Goal: Task Accomplishment & Management: Manage account settings

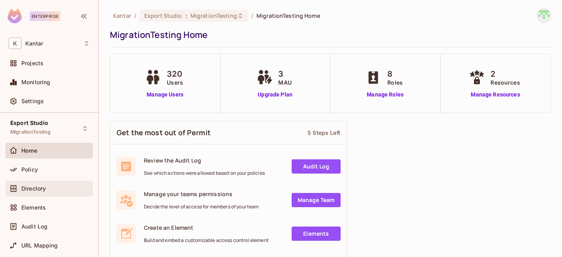
click at [48, 186] on div "Directory" at bounding box center [55, 188] width 68 height 6
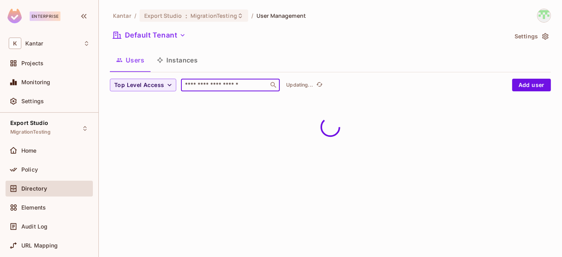
click at [217, 83] on input "text" at bounding box center [224, 85] width 83 height 8
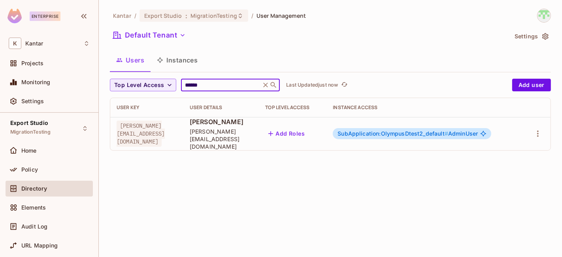
type input "******"
click at [404, 130] on span "SubApplication:OlympusDtest2_default #" at bounding box center [392, 133] width 111 height 7
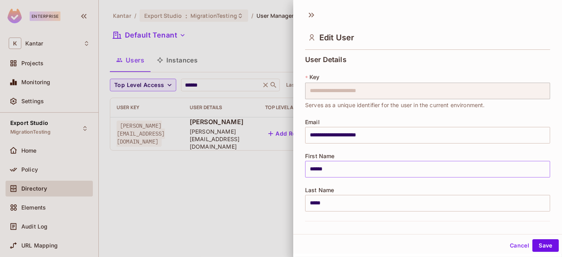
scroll to position [186, 0]
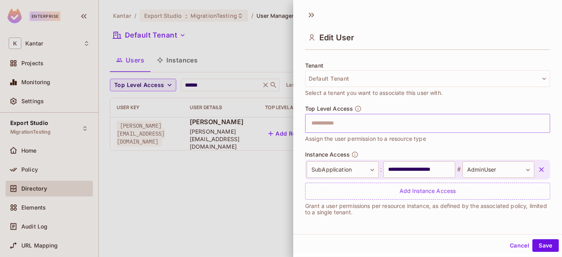
click at [341, 123] on input "text" at bounding box center [421, 123] width 228 height 16
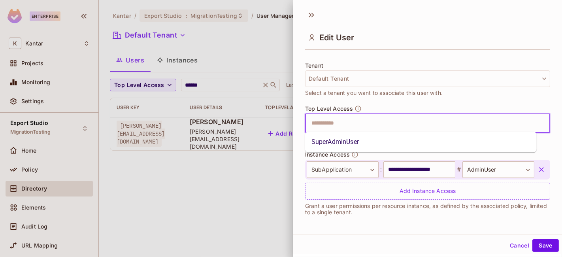
type input "*"
click at [339, 142] on li "SuperAdminUser" at bounding box center [421, 142] width 232 height 14
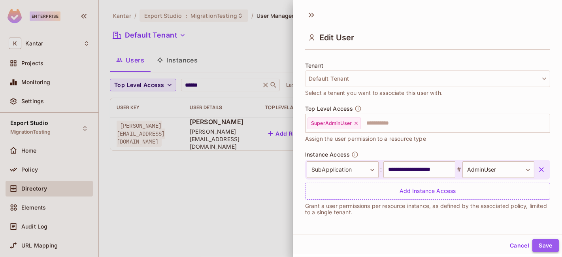
click at [535, 243] on button "Save" at bounding box center [545, 245] width 26 height 13
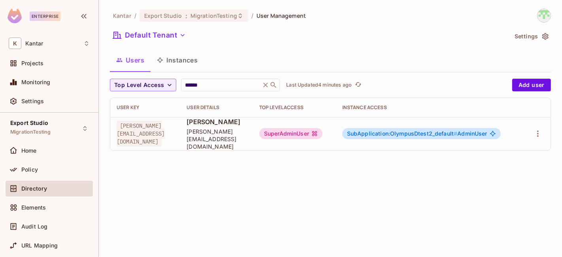
click at [322, 132] on div "SuperAdminUser" at bounding box center [290, 133] width 63 height 11
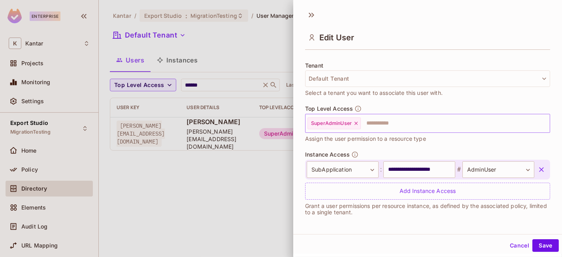
click at [356, 123] on icon at bounding box center [356, 124] width 6 height 6
click at [540, 243] on button "Save" at bounding box center [545, 245] width 26 height 13
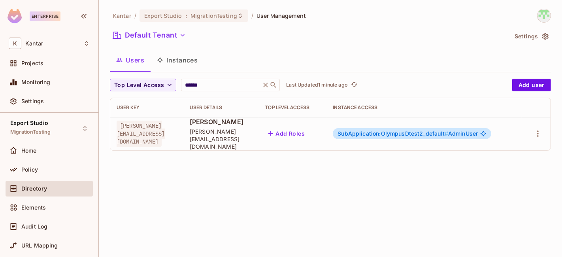
click at [412, 131] on span "SubApplication:OlympusDtest2_default #" at bounding box center [392, 133] width 111 height 7
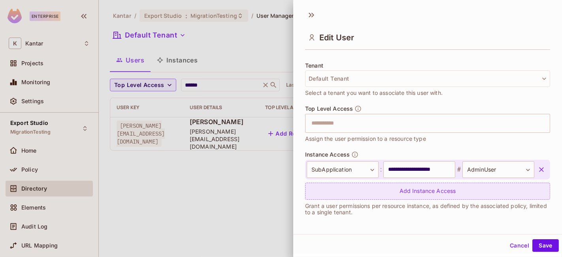
click at [399, 187] on div "Add Instance Access" at bounding box center [427, 191] width 245 height 17
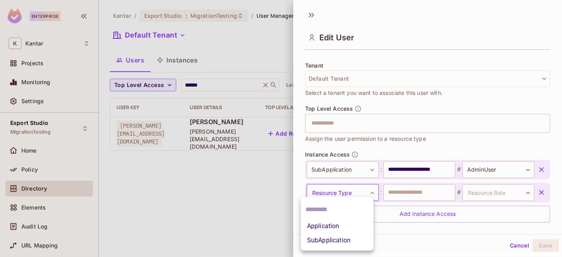
click at [342, 190] on body "**********" at bounding box center [281, 128] width 562 height 257
click at [330, 235] on li "SubApplication" at bounding box center [337, 240] width 73 height 14
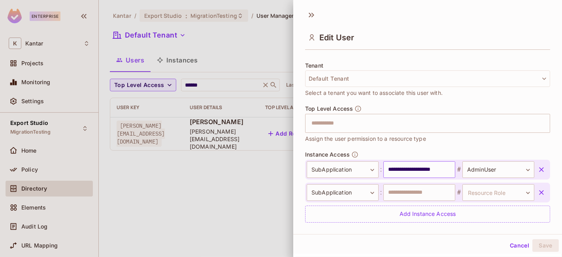
click at [400, 168] on input "**********" at bounding box center [419, 169] width 72 height 17
click at [405, 190] on input "text" at bounding box center [419, 192] width 72 height 17
paste input "**********"
click at [400, 191] on input "**********" at bounding box center [417, 192] width 68 height 17
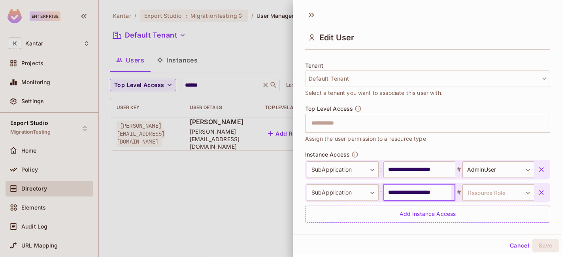
paste input "text"
type input "**********"
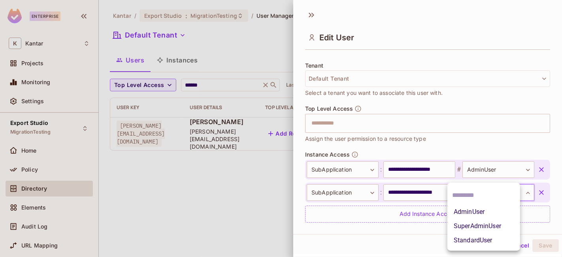
click at [479, 189] on body "**********" at bounding box center [281, 128] width 562 height 257
click at [475, 211] on li "AdminUser" at bounding box center [483, 212] width 73 height 14
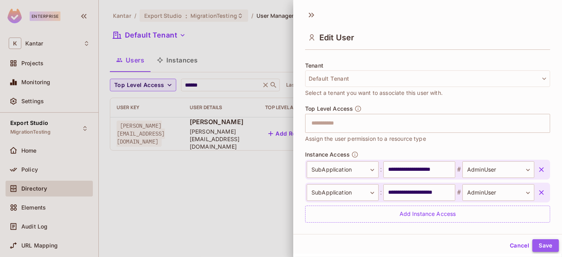
click at [537, 245] on button "Save" at bounding box center [545, 245] width 26 height 13
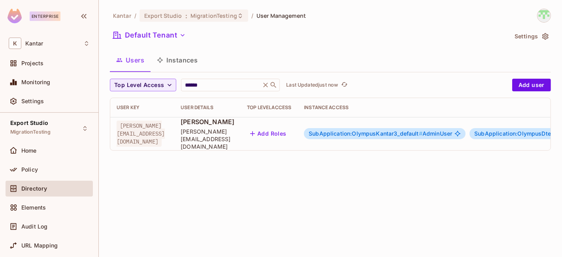
click at [387, 130] on span "SubApplication:OlympusKantar3_default #" at bounding box center [366, 133] width 114 height 7
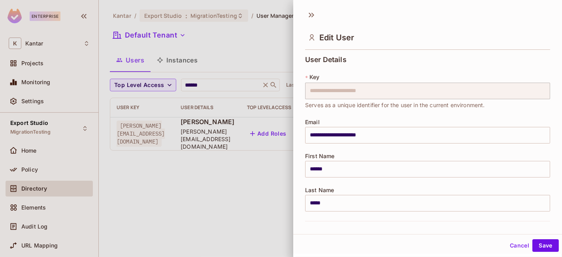
scroll to position [209, 0]
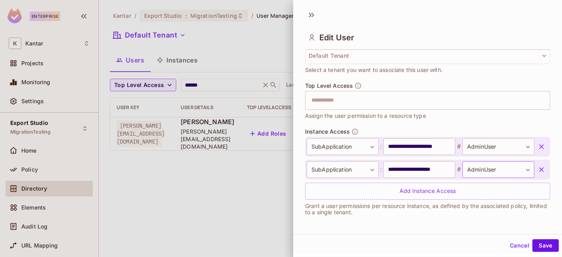
click at [491, 170] on body "**********" at bounding box center [281, 128] width 562 height 257
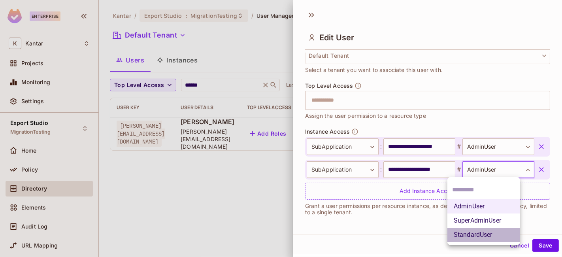
click at [476, 233] on li "StandardUser" at bounding box center [483, 235] width 73 height 14
type input "**********"
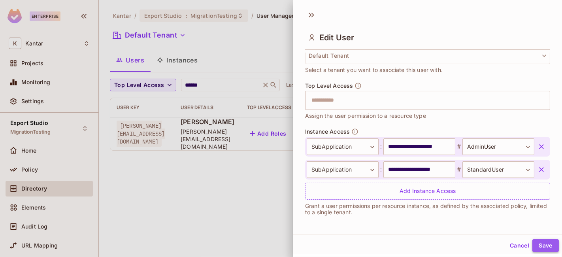
click at [543, 246] on button "Save" at bounding box center [545, 245] width 26 height 13
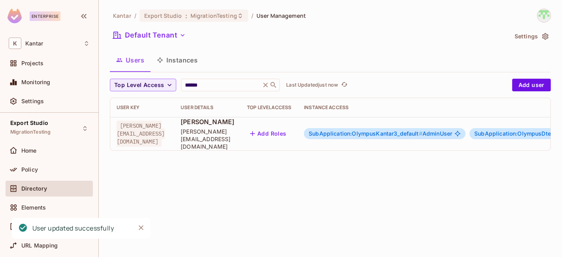
click at [422, 130] on span "SubApplication:OlympusKantar3_default #" at bounding box center [366, 133] width 114 height 7
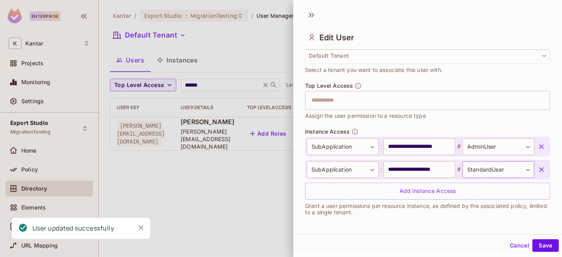
click at [499, 168] on body "**********" at bounding box center [281, 128] width 562 height 257
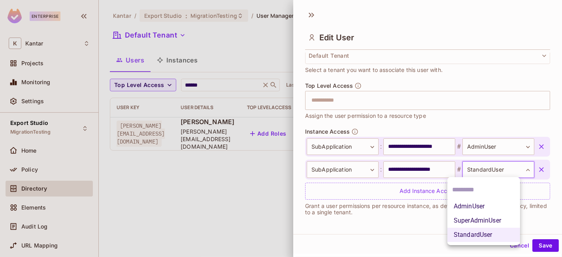
click at [478, 209] on li "AdminUser" at bounding box center [483, 206] width 73 height 14
type input "*********"
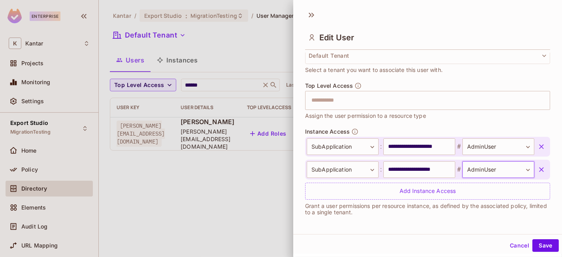
click at [531, 252] on div "Cancel Save" at bounding box center [427, 245] width 269 height 19
click at [535, 246] on button "Save" at bounding box center [545, 245] width 26 height 13
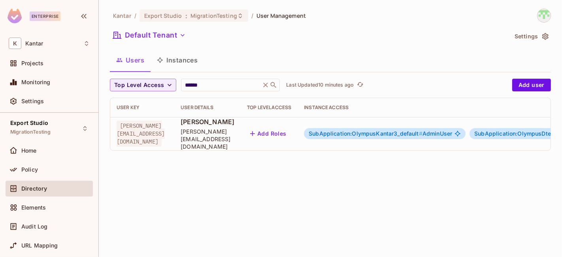
click at [414, 130] on span "SubApplication:OlympusKantar3_default #" at bounding box center [366, 133] width 114 height 7
click at [422, 130] on span "SubApplication:OlympusKantar3_default #" at bounding box center [366, 133] width 114 height 7
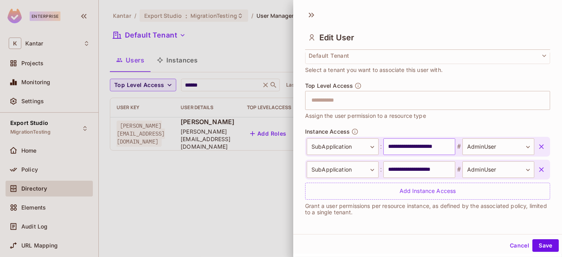
click at [405, 149] on input "**********" at bounding box center [419, 146] width 72 height 17
click at [405, 147] on input "**********" at bounding box center [419, 146] width 72 height 17
click at [416, 171] on input "**********" at bounding box center [419, 169] width 72 height 17
click at [419, 145] on input "**********" at bounding box center [417, 146] width 68 height 17
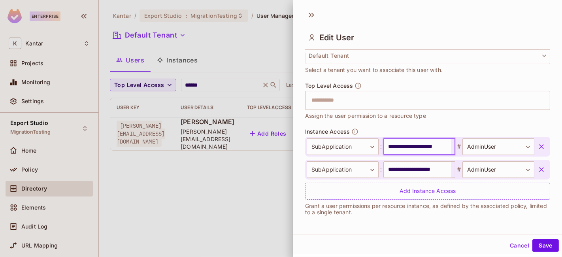
click at [425, 146] on input "**********" at bounding box center [417, 146] width 68 height 17
click at [430, 146] on input "**********" at bounding box center [417, 146] width 68 height 17
paste input "*********"
type input "**********"
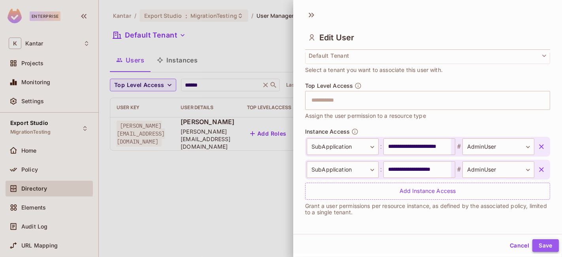
scroll to position [0, 0]
click at [533, 240] on button "Save" at bounding box center [545, 245] width 26 height 13
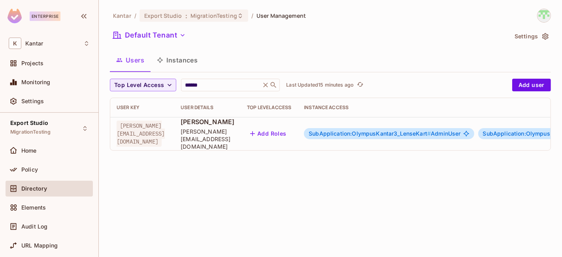
click at [405, 128] on div "SubApplication:OlympusKantar3_LenseKart # AdminUser" at bounding box center [389, 133] width 170 height 11
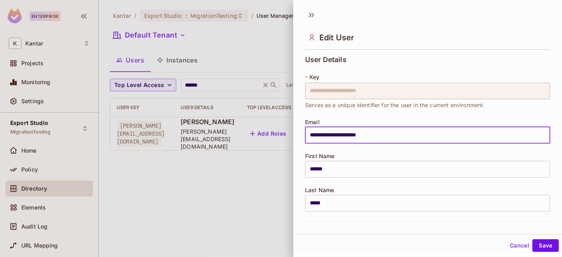
scroll to position [209, 0]
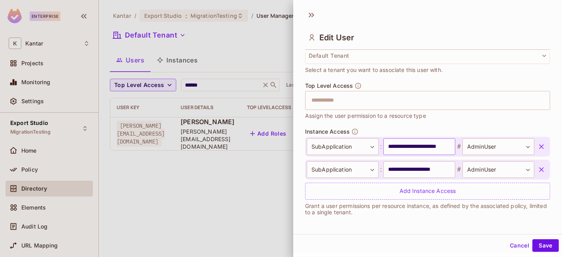
click at [424, 148] on input "**********" at bounding box center [419, 146] width 72 height 17
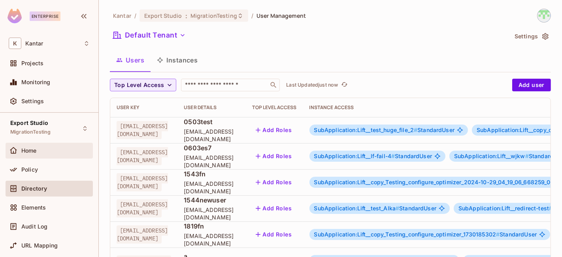
click at [47, 154] on div "Home" at bounding box center [49, 150] width 81 height 9
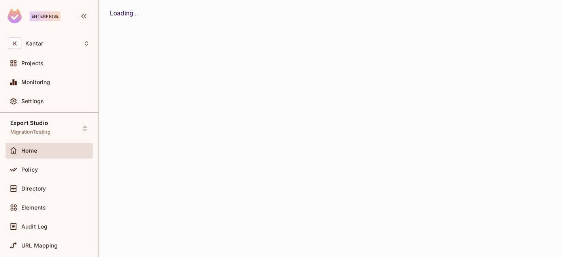
click at [32, 178] on div "Policy" at bounding box center [49, 171] width 87 height 19
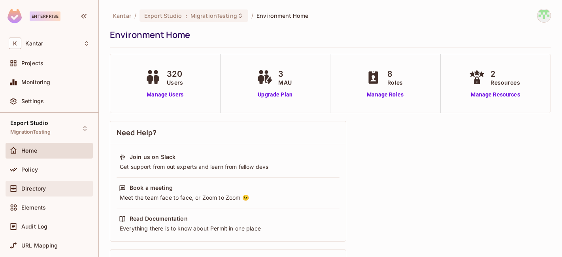
click at [46, 192] on div "Directory" at bounding box center [49, 189] width 87 height 16
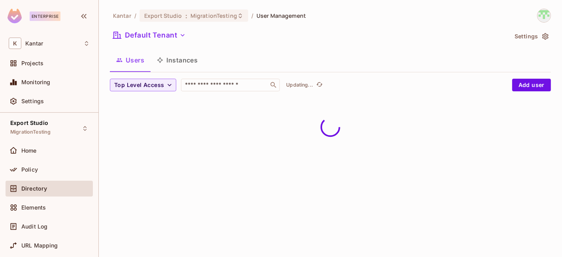
click at [171, 59] on button "Instances" at bounding box center [177, 60] width 53 height 20
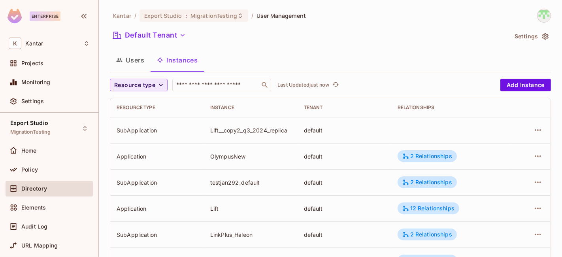
click at [158, 86] on icon "button" at bounding box center [161, 85] width 8 height 8
click at [137, 104] on span "Application" at bounding box center [136, 103] width 40 height 8
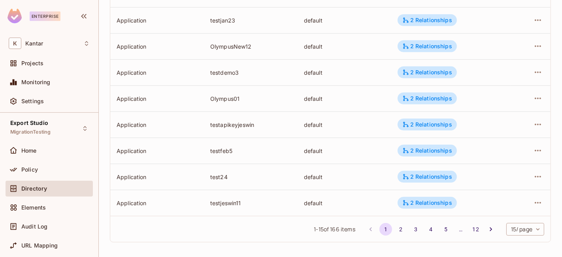
scroll to position [294, 0]
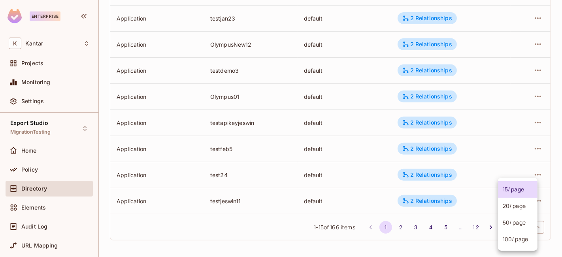
click at [529, 230] on body "Enterprise K Kantar Projects Monitoring Settings Export Studio MigrationTesting…" at bounding box center [281, 128] width 562 height 257
click at [522, 239] on li "100 / page" at bounding box center [518, 239] width 40 height 17
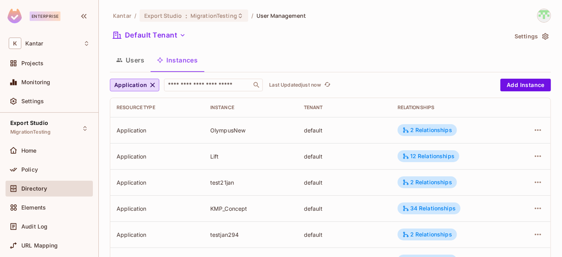
scroll to position [705, 0]
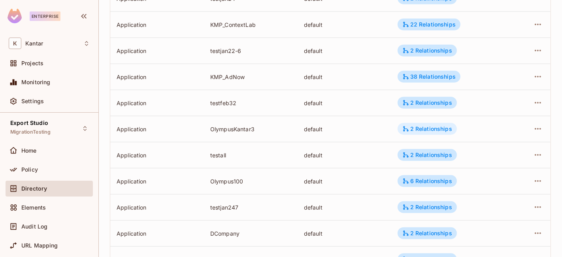
click at [428, 128] on div "2 Relationships" at bounding box center [427, 128] width 50 height 7
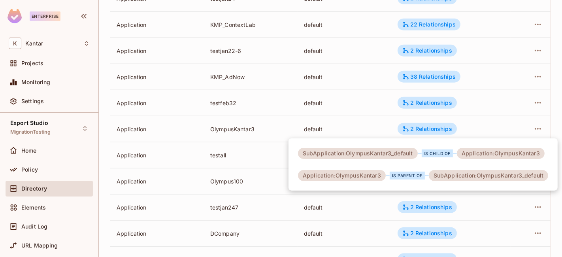
click at [527, 132] on div at bounding box center [281, 128] width 562 height 257
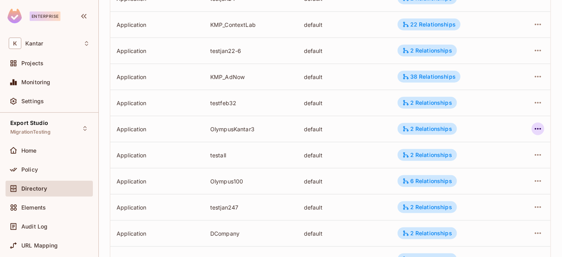
click at [533, 128] on icon "button" at bounding box center [537, 128] width 9 height 9
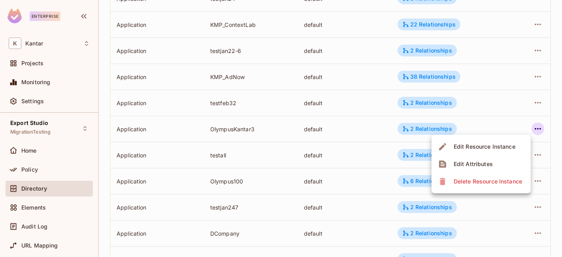
click at [476, 172] on li "Edit Attributes" at bounding box center [480, 163] width 99 height 17
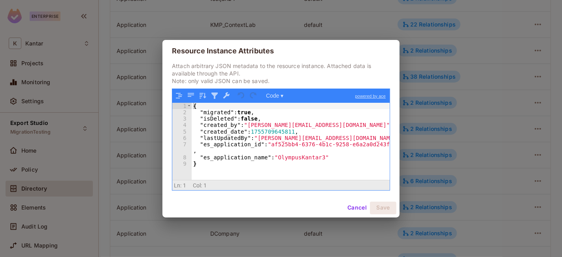
click at [218, 113] on div "{ "migrated" : true , "isDeleted" : false , "created_by" : "devesh.kumar@kantar…" at bounding box center [291, 148] width 198 height 90
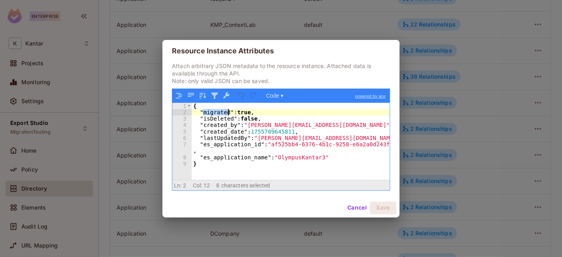
click at [218, 113] on div "{ "migrated" : true , "isDeleted" : false , "created_by" : "devesh.kumar@kantar…" at bounding box center [291, 148] width 198 height 90
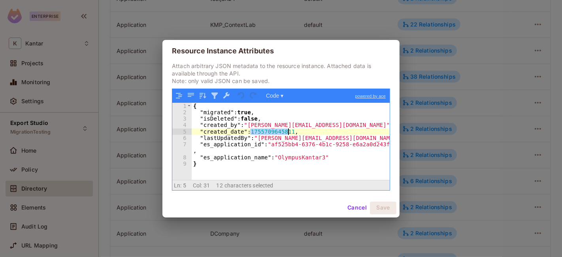
drag, startPoint x: 249, startPoint y: 133, endPoint x: 293, endPoint y: 133, distance: 43.5
click at [293, 133] on div "{ "migrated" : true , "isDeleted" : false , "created_by" : "devesh.kumar@kantar…" at bounding box center [291, 148] width 198 height 90
click at [293, 135] on div "{ "migrated" : true , "isDeleted" : false , "created_by" : "devesh.kumar@kantar…" at bounding box center [291, 141] width 198 height 77
drag, startPoint x: 249, startPoint y: 131, endPoint x: 290, endPoint y: 132, distance: 40.7
click at [290, 132] on div "{ "migrated" : true , "isDeleted" : false , "created_by" : "devesh.kumar@kantar…" at bounding box center [291, 148] width 198 height 90
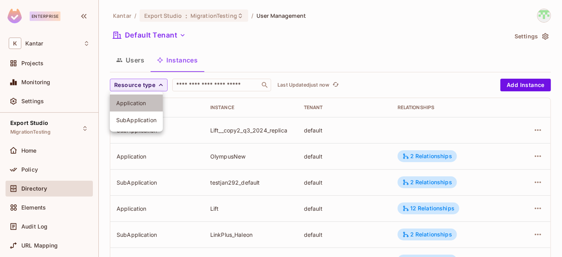
click at [138, 105] on span "Application" at bounding box center [136, 103] width 40 height 8
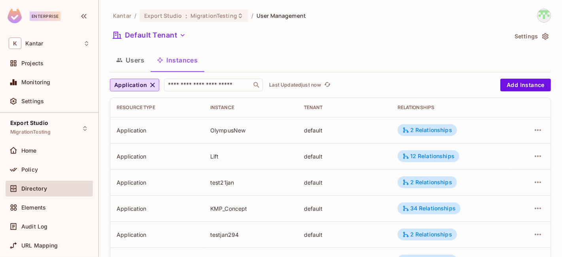
scroll to position [294, 0]
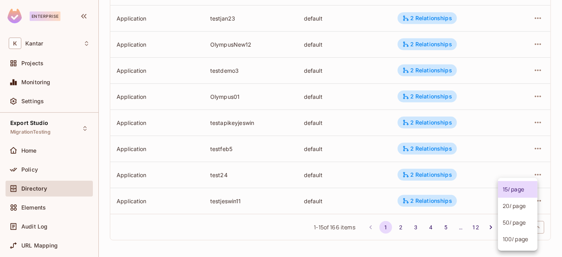
click at [510, 227] on body "Enterprise K Kantar Projects Monitoring Settings Export Studio MigrationTesting…" at bounding box center [281, 128] width 562 height 257
click at [511, 249] on ul "15 / page 20 / page 50 / page 100 / page" at bounding box center [518, 214] width 40 height 73
click at [508, 243] on li "100 / page" at bounding box center [518, 239] width 40 height 17
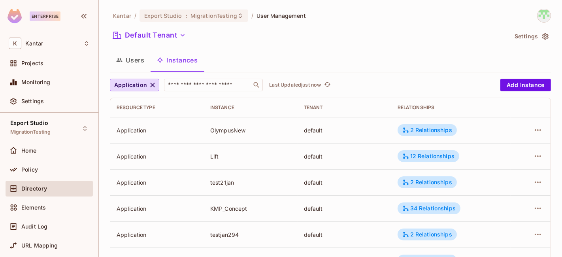
scroll to position [705, 0]
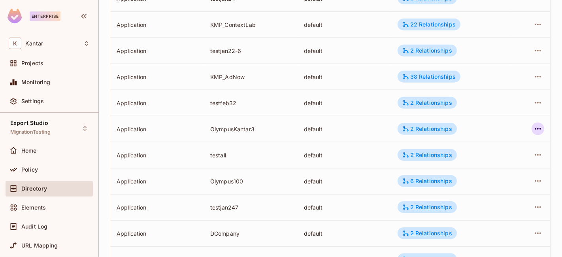
click at [533, 127] on icon "button" at bounding box center [537, 128] width 9 height 9
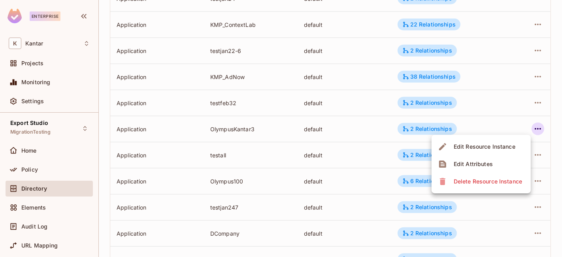
click at [490, 162] on div "Edit Attributes" at bounding box center [473, 164] width 39 height 8
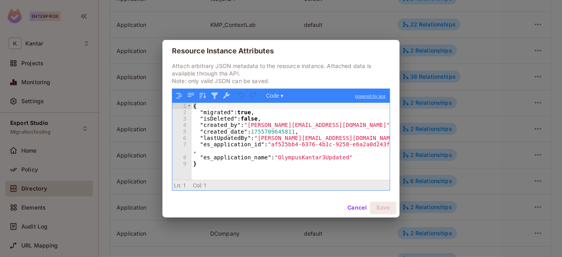
click at [353, 206] on button "Cancel" at bounding box center [357, 208] width 26 height 13
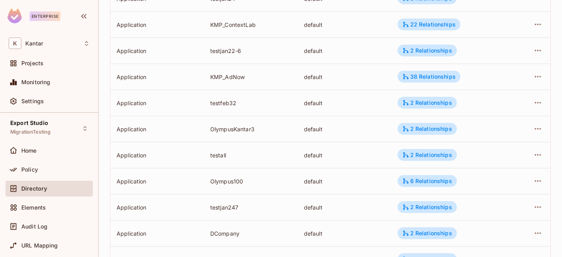
click at [261, 127] on div "OlympusKantar3" at bounding box center [250, 129] width 81 height 8
drag, startPoint x: 261, startPoint y: 127, endPoint x: 225, endPoint y: 130, distance: 36.1
click at [225, 130] on div "OlympusKantar3" at bounding box center [250, 129] width 81 height 8
click at [208, 130] on td "OlympusKantar3" at bounding box center [251, 129] width 94 height 26
drag, startPoint x: 208, startPoint y: 130, endPoint x: 249, endPoint y: 131, distance: 41.1
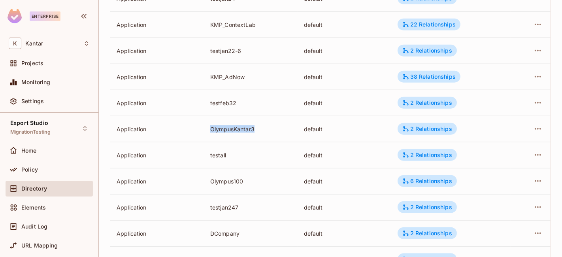
click at [249, 131] on td "OlympusKantar3" at bounding box center [251, 129] width 94 height 26
copy div "OlympusKantar3"
click at [541, 127] on td at bounding box center [530, 129] width 40 height 26
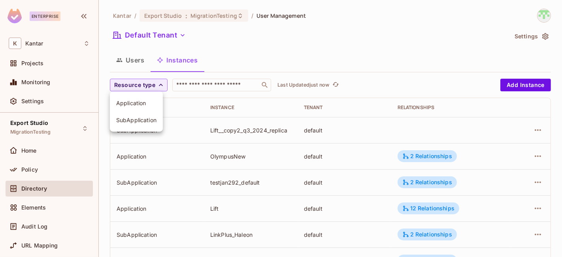
click at [141, 105] on span "Application" at bounding box center [136, 103] width 40 height 8
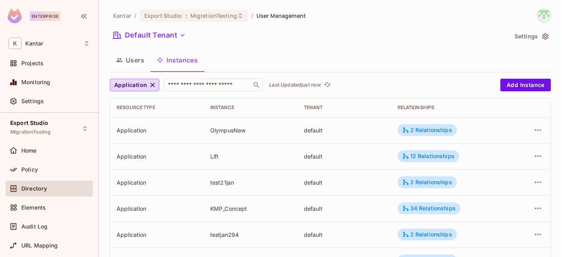
scroll to position [294, 0]
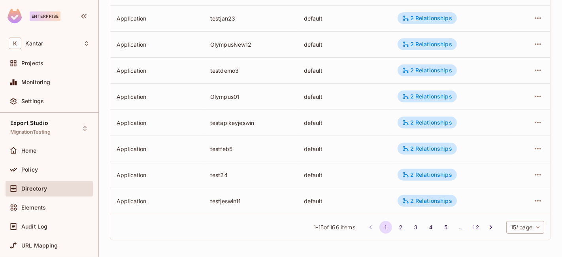
click at [519, 222] on body "Enterprise K Kantar Projects Monitoring Settings Export Studio MigrationTesting…" at bounding box center [281, 128] width 562 height 257
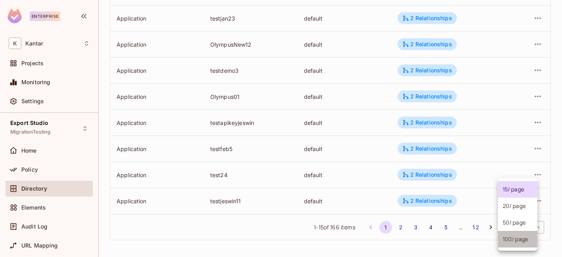
click at [516, 239] on li "100 / page" at bounding box center [518, 239] width 40 height 17
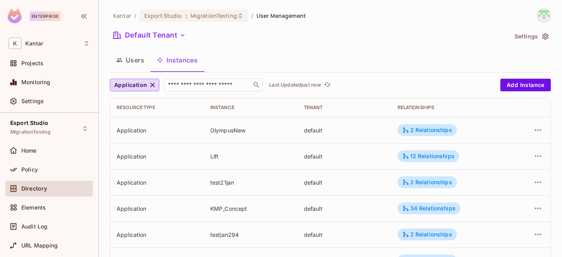
scroll to position [705, 0]
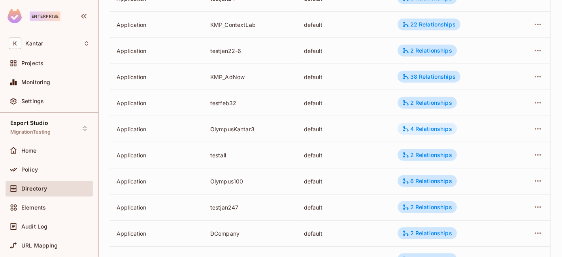
click at [416, 128] on div "4 Relationships" at bounding box center [427, 128] width 50 height 7
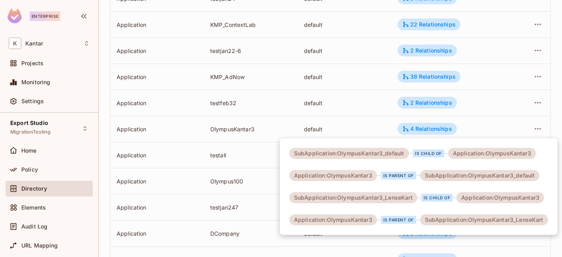
click at [534, 127] on div at bounding box center [281, 128] width 562 height 257
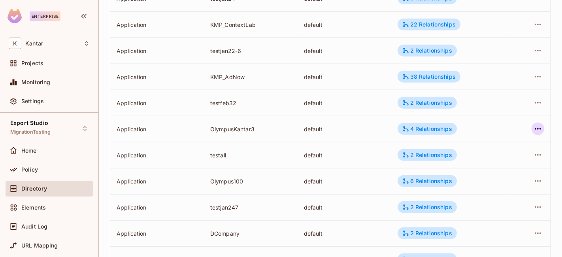
click at [535, 129] on icon "button" at bounding box center [538, 129] width 6 height 2
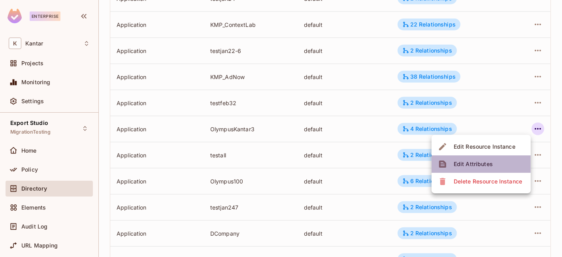
click at [480, 167] on div "Edit Attributes" at bounding box center [473, 164] width 39 height 8
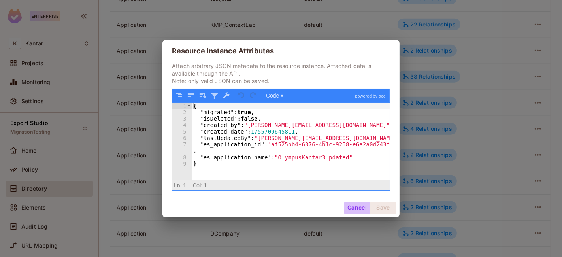
click at [354, 206] on button "Cancel" at bounding box center [357, 208] width 26 height 13
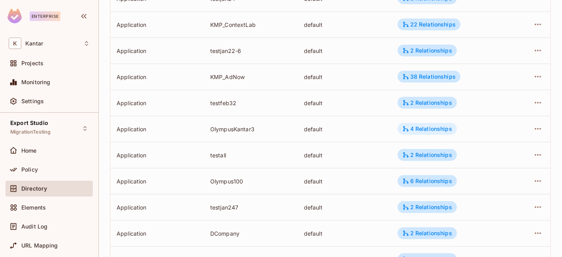
click at [406, 130] on div "4 Relationships" at bounding box center [427, 128] width 50 height 7
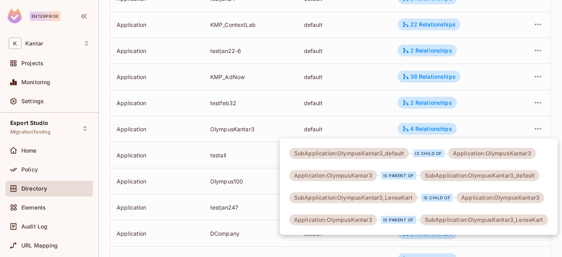
click at [396, 198] on div "SubApplication:OlympusKantar3_LenseKart" at bounding box center [353, 197] width 128 height 11
copy div "OlympusKantar3_LenseKart"
click at [290, 70] on div at bounding box center [281, 128] width 562 height 257
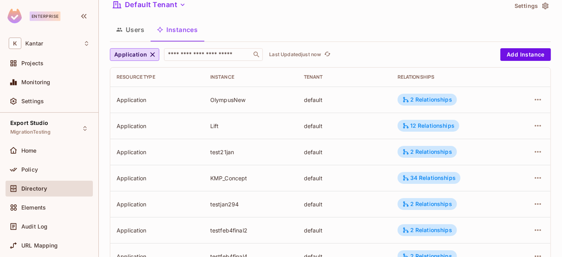
scroll to position [0, 0]
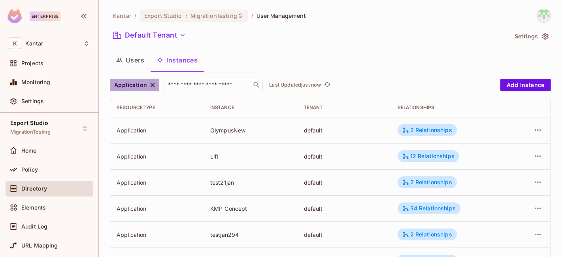
click at [153, 82] on icon "button" at bounding box center [153, 85] width 8 height 8
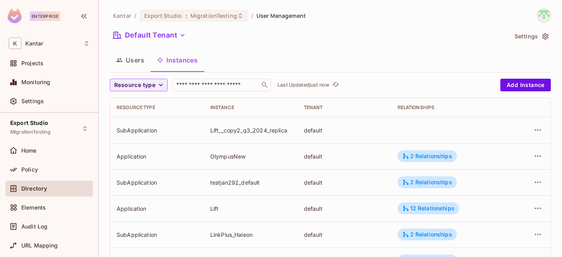
click at [153, 82] on span "Resource type" at bounding box center [134, 85] width 41 height 10
click at [146, 121] on span "SubApplication" at bounding box center [136, 120] width 40 height 8
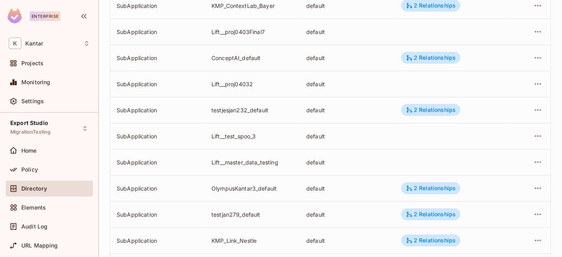
scroll to position [2511, 0]
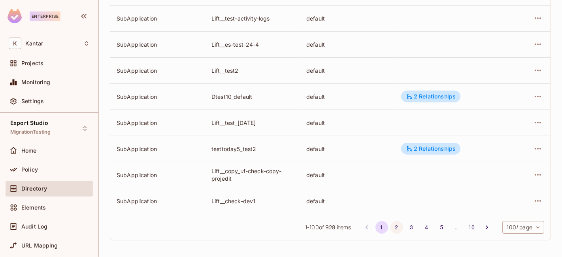
click at [390, 222] on button "2" at bounding box center [396, 227] width 13 height 13
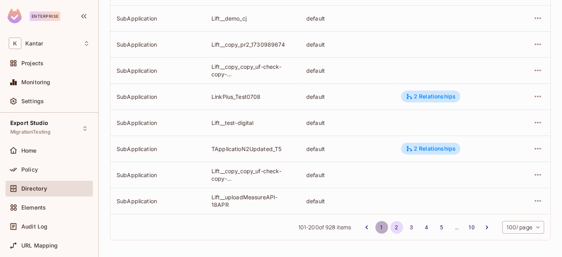
click at [375, 222] on button "1" at bounding box center [381, 227] width 13 height 13
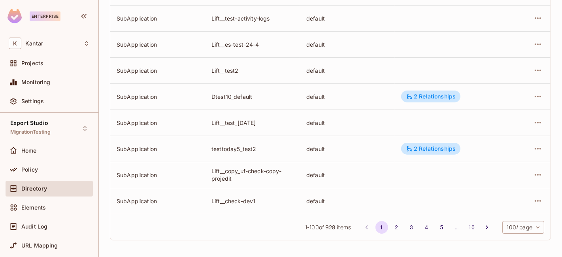
scroll to position [679, 0]
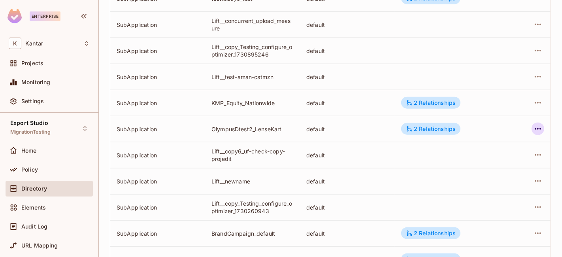
click at [533, 130] on icon "button" at bounding box center [537, 128] width 9 height 9
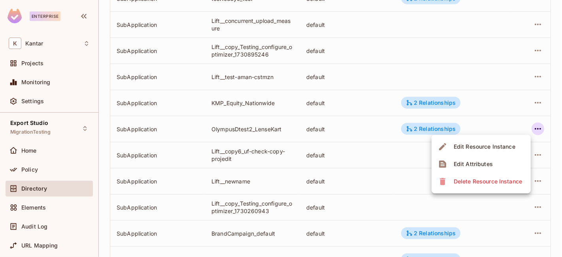
click at [493, 165] on span "Edit Attributes" at bounding box center [473, 164] width 44 height 13
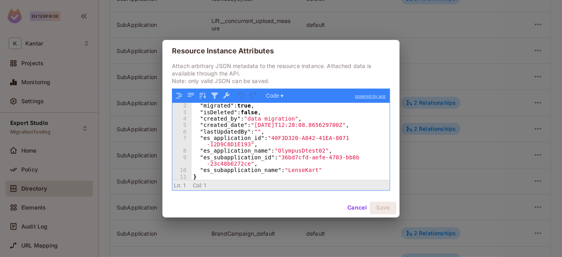
scroll to position [6, 0]
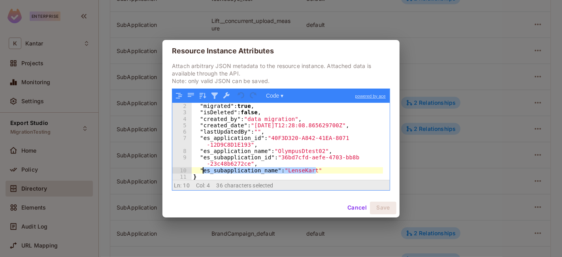
drag, startPoint x: 328, startPoint y: 172, endPoint x: 200, endPoint y: 171, distance: 128.4
click at [200, 171] on div "{ "migrated" : true , "isDeleted" : false , "created_by" : "data migration" , "…" at bounding box center [288, 141] width 192 height 90
click at [355, 206] on button "Cancel" at bounding box center [357, 208] width 26 height 13
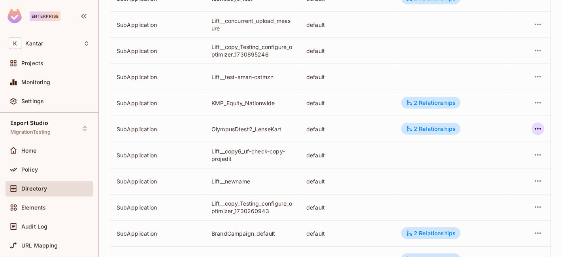
click at [533, 131] on icon "button" at bounding box center [537, 128] width 9 height 9
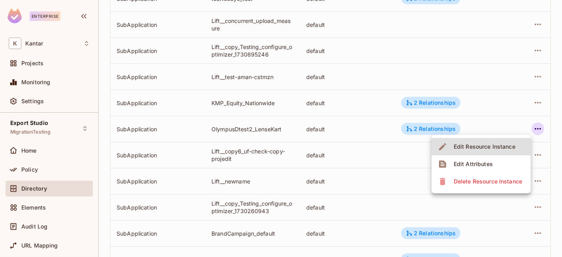
click at [501, 158] on li "Edit Attributes" at bounding box center [480, 163] width 99 height 17
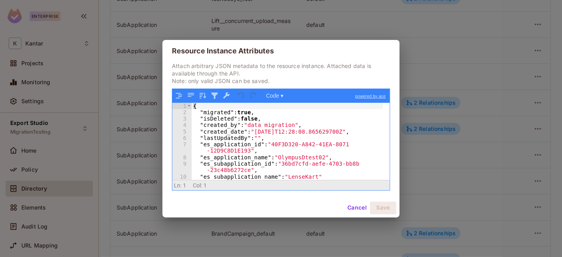
scroll to position [0, 0]
click at [211, 112] on div "{ "migrated" : true , "isDeleted" : false , "created_by" : "data migration" , "…" at bounding box center [288, 148] width 192 height 90
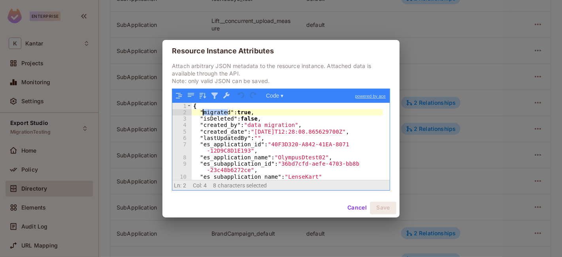
click at [211, 112] on div "{ "migrated" : true , "isDeleted" : false , "created_by" : "data migration" , "…" at bounding box center [288, 148] width 192 height 90
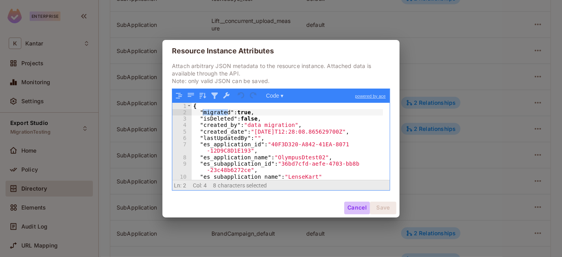
click at [356, 209] on button "Cancel" at bounding box center [357, 208] width 26 height 13
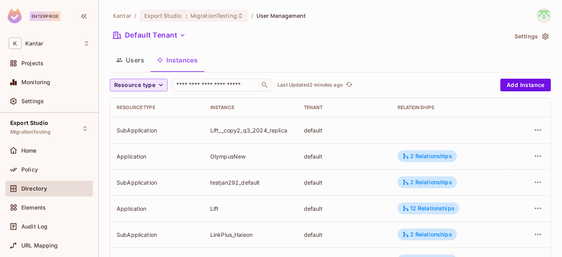
click at [135, 86] on span "Resource type" at bounding box center [134, 85] width 41 height 10
click at [131, 127] on li "SubApplication" at bounding box center [136, 119] width 53 height 17
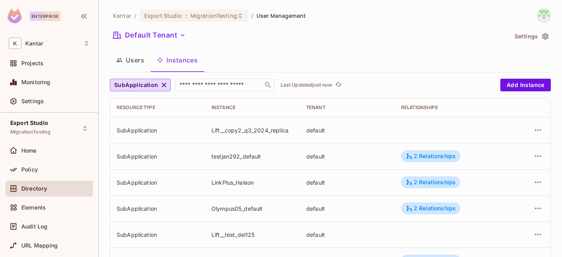
scroll to position [294, 0]
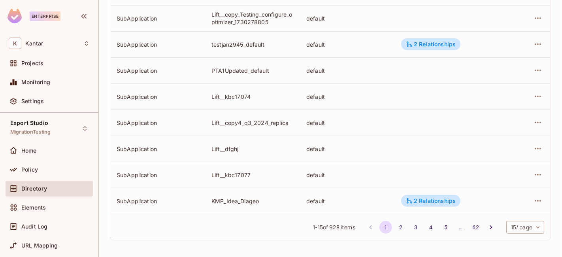
click at [505, 226] on body "Enterprise K Kantar Projects Monitoring Settings Export Studio MigrationTesting…" at bounding box center [281, 128] width 562 height 257
click at [508, 234] on li "100 / page" at bounding box center [518, 239] width 40 height 17
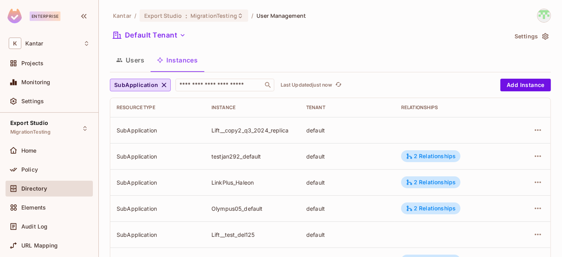
scroll to position [679, 0]
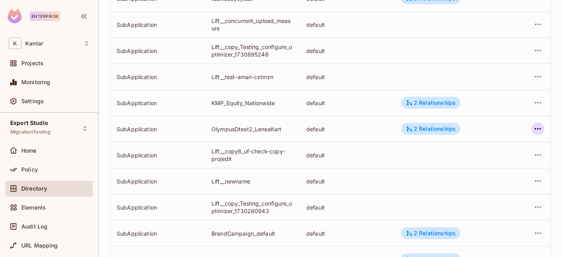
click at [533, 132] on icon "button" at bounding box center [537, 128] width 9 height 9
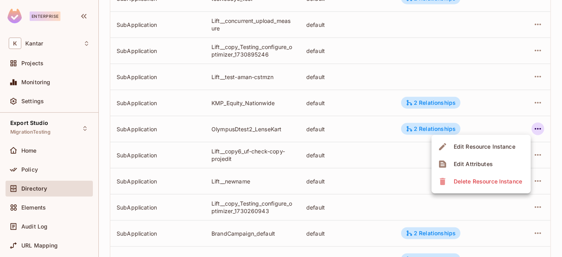
click at [476, 164] on div "Edit Attributes" at bounding box center [473, 164] width 39 height 8
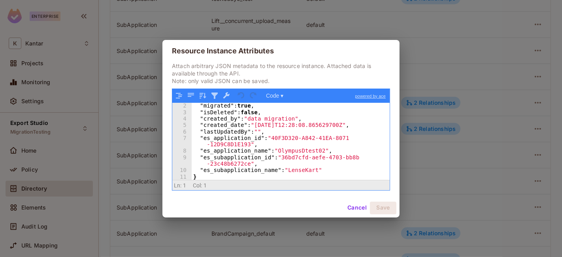
scroll to position [6, 0]
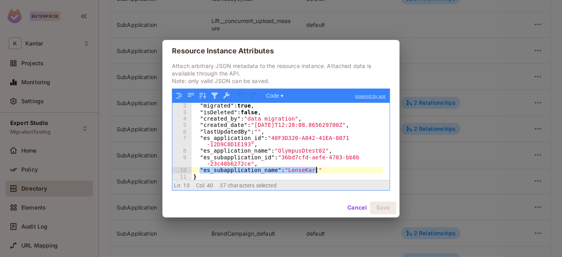
drag, startPoint x: 200, startPoint y: 169, endPoint x: 343, endPoint y: 172, distance: 142.7
click at [343, 172] on div ""migrated" : true , "isDeleted" : false , "created_by" : "data migration" , "cr…" at bounding box center [288, 147] width 192 height 90
click at [343, 172] on div ""migrated" : true , "isDeleted" : false , "created_by" : "data migration" , "cr…" at bounding box center [287, 141] width 191 height 77
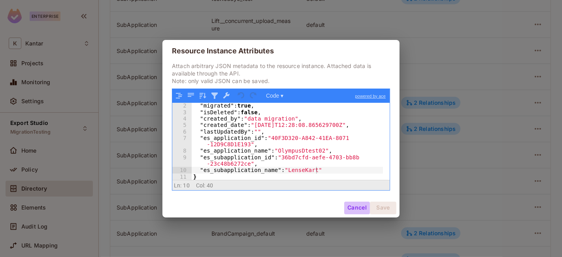
click at [351, 202] on button "Cancel" at bounding box center [357, 208] width 26 height 13
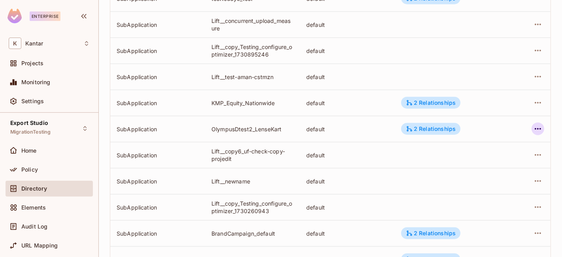
click at [531, 129] on button "button" at bounding box center [537, 128] width 13 height 13
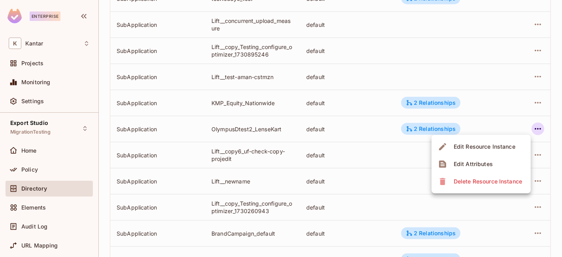
click at [488, 164] on div "Edit Attributes" at bounding box center [473, 164] width 39 height 8
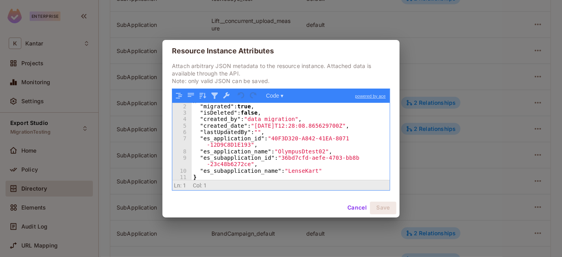
scroll to position [6, 0]
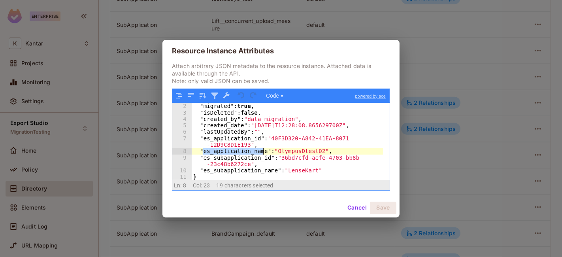
drag, startPoint x: 203, startPoint y: 153, endPoint x: 262, endPoint y: 153, distance: 59.3
click at [262, 153] on div "{ "migrated" : true , "isDeleted" : false , "created_by" : "data migration" , "…" at bounding box center [288, 141] width 192 height 90
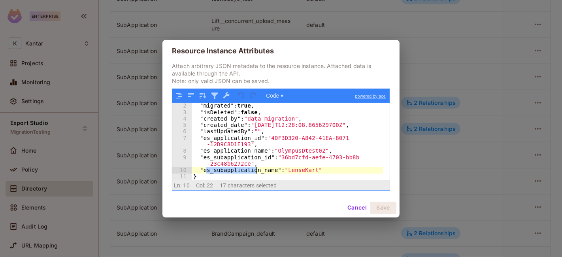
drag, startPoint x: 204, startPoint y: 171, endPoint x: 259, endPoint y: 171, distance: 54.5
click at [259, 171] on div ""migrated" : true , "isDeleted" : false , "created_by" : "data migration" , "cr…" at bounding box center [288, 147] width 192 height 90
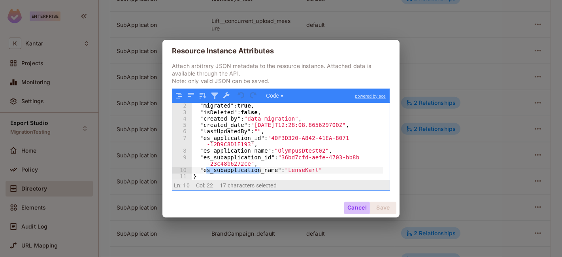
click at [353, 207] on button "Cancel" at bounding box center [357, 208] width 26 height 13
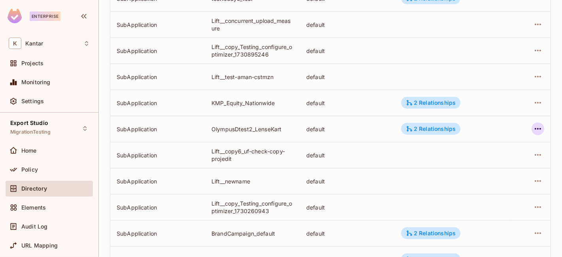
click at [531, 127] on button "button" at bounding box center [537, 128] width 13 height 13
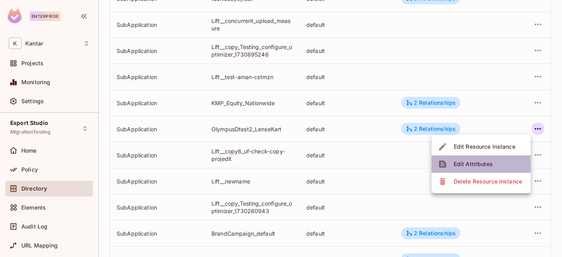
click at [473, 162] on div "Edit Attributes" at bounding box center [473, 164] width 39 height 8
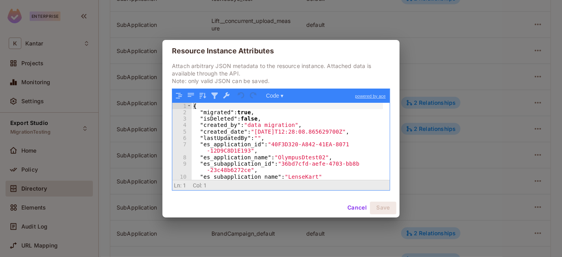
scroll to position [7, 0]
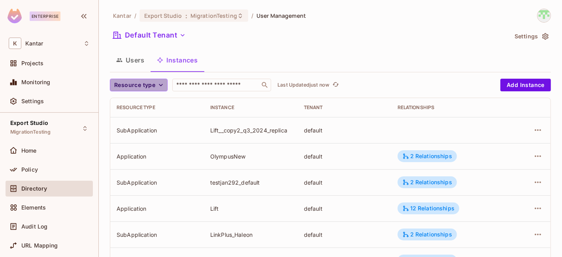
click at [151, 86] on span "Resource type" at bounding box center [134, 85] width 41 height 10
click at [149, 118] on span "SubApplication" at bounding box center [136, 120] width 40 height 8
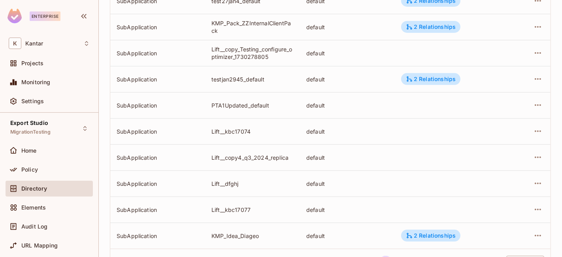
scroll to position [294, 0]
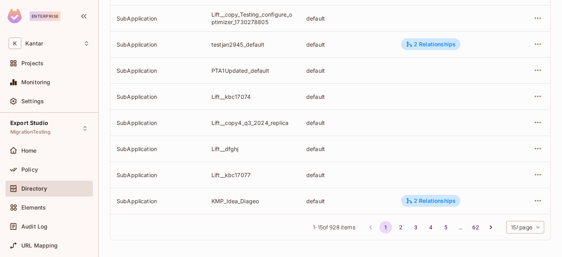
click at [516, 230] on body "Enterprise K Kantar Projects Monitoring Settings Export Studio MigrationTesting…" at bounding box center [281, 128] width 562 height 257
click at [512, 241] on li "100 / page" at bounding box center [518, 239] width 40 height 17
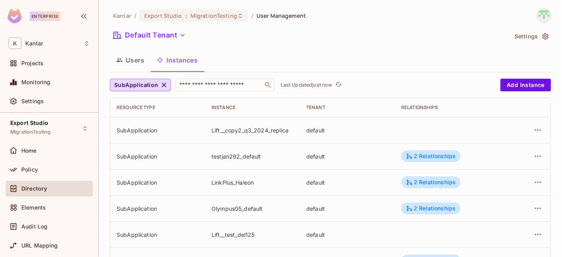
scroll to position [679, 0]
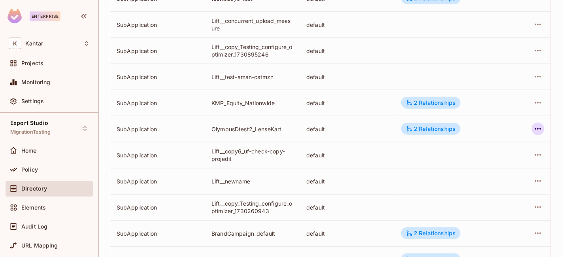
click at [533, 128] on icon "button" at bounding box center [537, 128] width 9 height 9
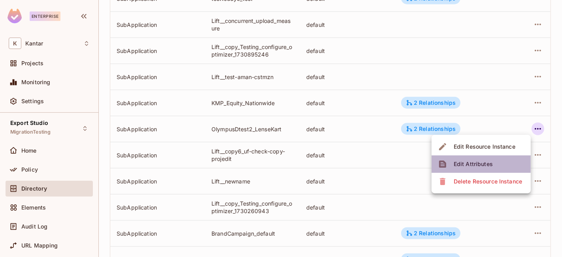
click at [498, 161] on li "Edit Attributes" at bounding box center [480, 163] width 99 height 17
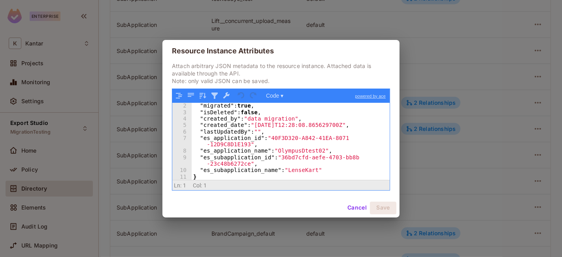
scroll to position [0, 0]
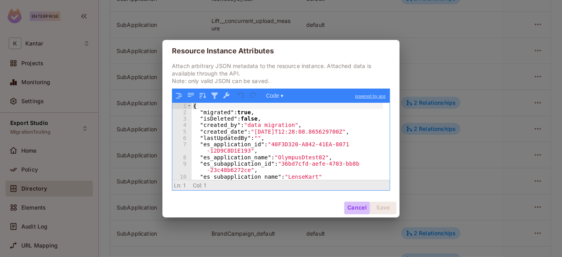
click at [358, 205] on button "Cancel" at bounding box center [357, 208] width 26 height 13
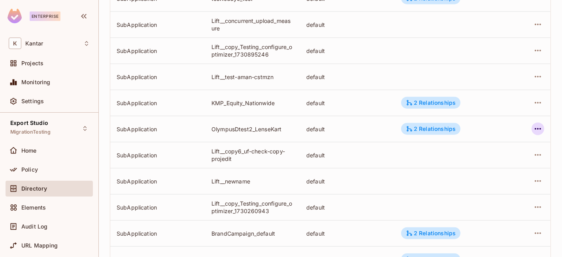
click at [533, 127] on icon "button" at bounding box center [537, 128] width 9 height 9
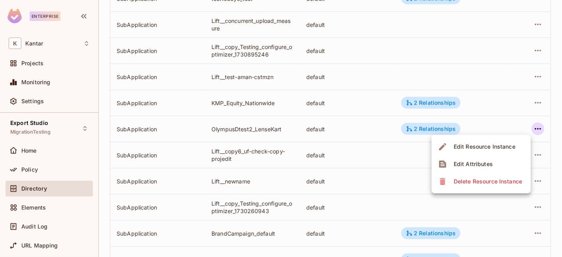
click at [492, 160] on span "Edit Attributes" at bounding box center [473, 164] width 44 height 13
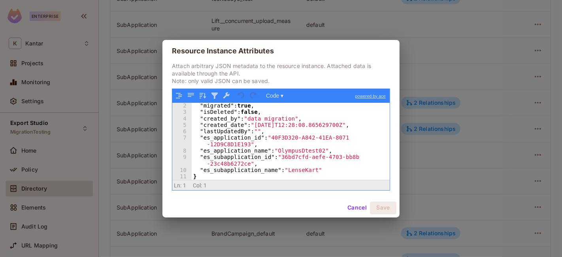
scroll to position [6, 0]
click at [352, 205] on button "Cancel" at bounding box center [357, 208] width 26 height 13
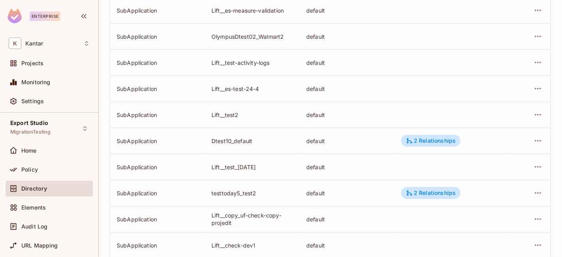
scroll to position [2511, 0]
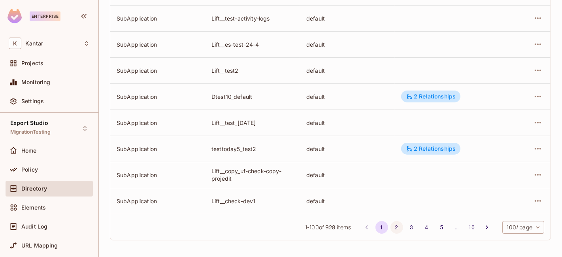
click at [390, 226] on button "2" at bounding box center [396, 227] width 13 height 13
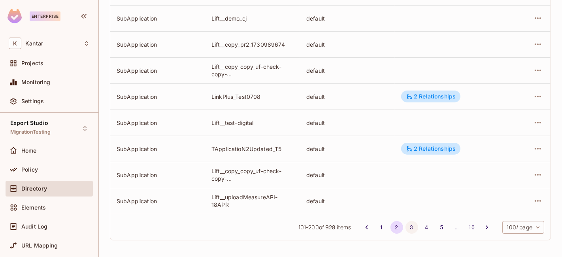
click at [405, 228] on button "3" at bounding box center [411, 227] width 13 height 13
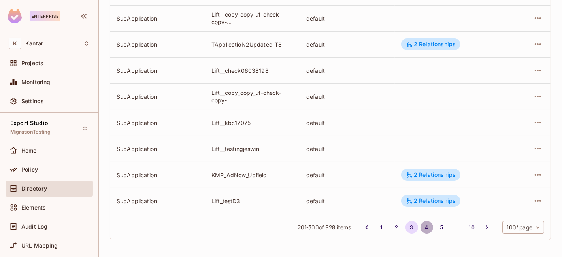
click at [420, 228] on button "4" at bounding box center [426, 227] width 13 height 13
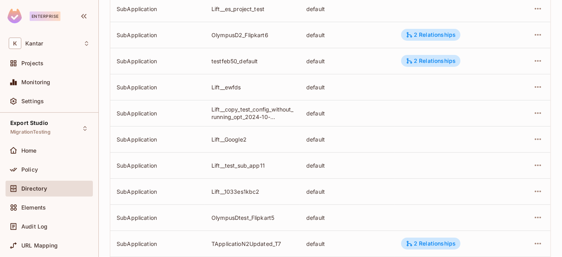
scroll to position [2496, 0]
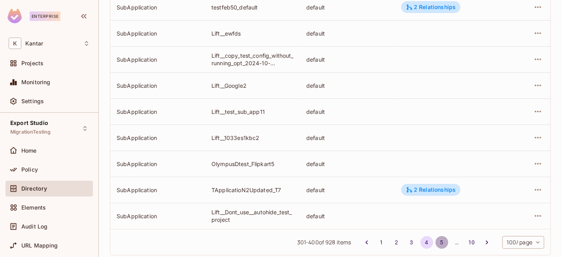
click at [435, 241] on button "5" at bounding box center [441, 242] width 13 height 13
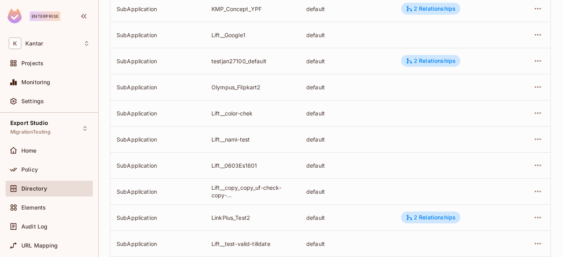
scroll to position [2511, 0]
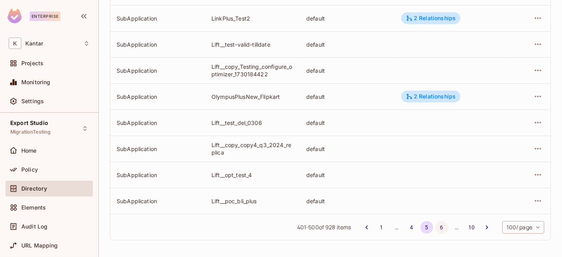
click at [437, 228] on button "6" at bounding box center [441, 227] width 13 height 13
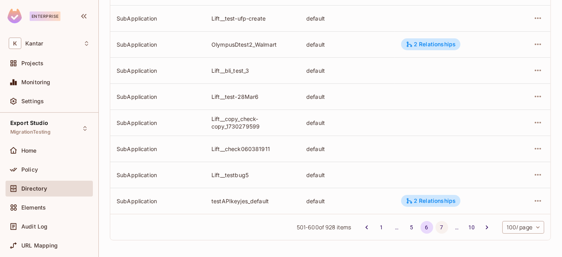
click at [435, 226] on button "7" at bounding box center [441, 227] width 13 height 13
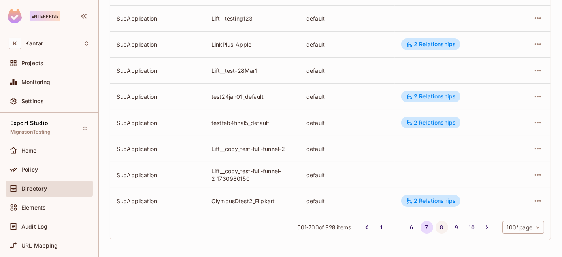
click at [435, 228] on button "8" at bounding box center [441, 227] width 13 height 13
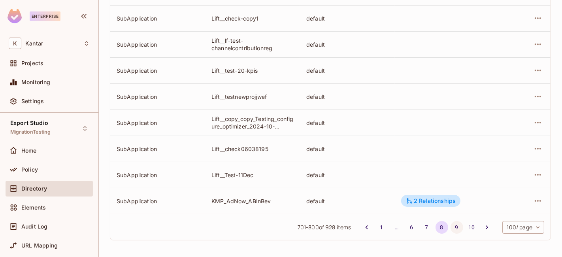
click at [450, 225] on button "9" at bounding box center [456, 227] width 13 height 13
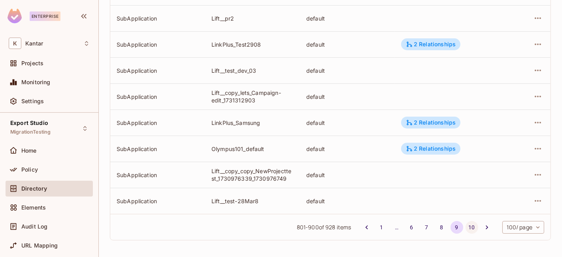
click at [465, 227] on button "10" at bounding box center [471, 227] width 13 height 13
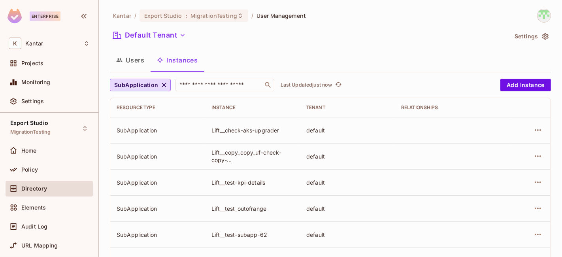
scroll to position [392, 0]
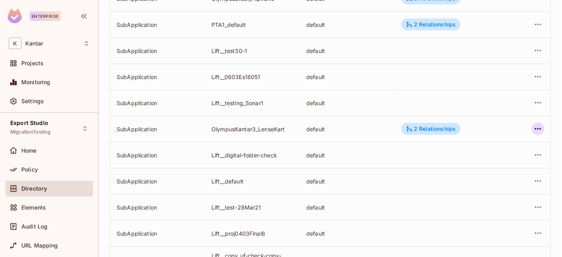
click at [533, 130] on icon "button" at bounding box center [537, 128] width 9 height 9
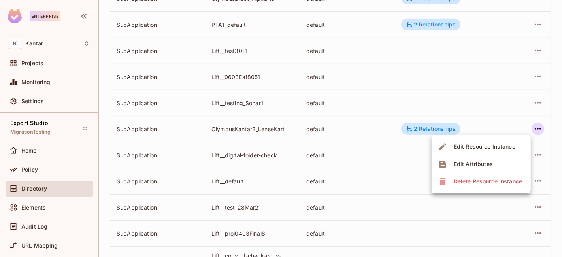
click at [483, 161] on div "Edit Attributes" at bounding box center [473, 164] width 39 height 8
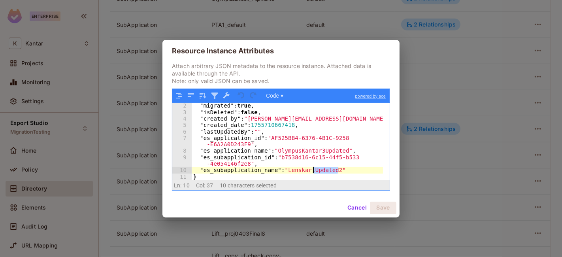
scroll to position [7, 0]
drag, startPoint x: 343, startPoint y: 170, endPoint x: 214, endPoint y: 169, distance: 129.6
click at [214, 169] on div ""migrated" : true , "isDeleted" : false , "created_by" : "devesh.kumar@kantar.c…" at bounding box center [288, 147] width 192 height 90
click at [350, 209] on button "Cancel" at bounding box center [357, 208] width 26 height 13
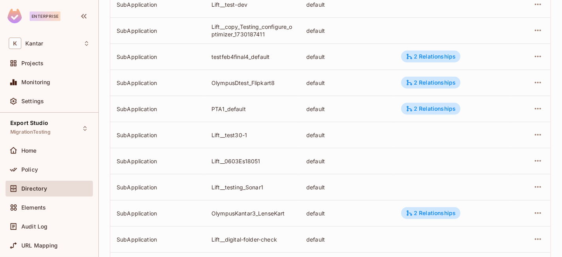
scroll to position [379, 0]
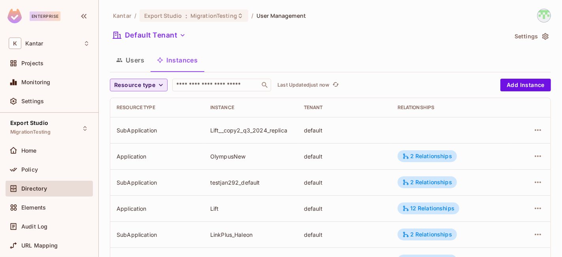
click at [142, 83] on span "Resource type" at bounding box center [134, 85] width 41 height 10
click at [140, 120] on span "SubApplication" at bounding box center [136, 120] width 40 height 8
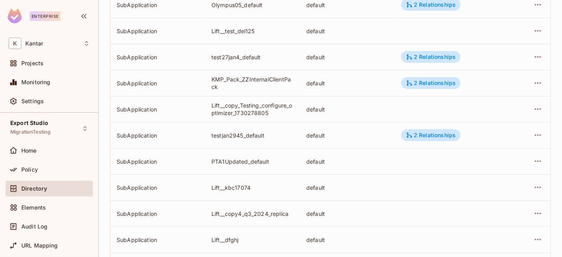
scroll to position [294, 0]
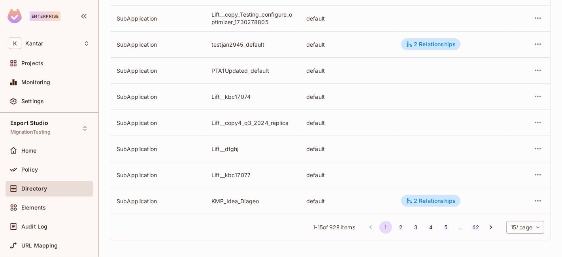
click at [522, 227] on body "Enterprise K Kantar Projects Monitoring Settings Export Studio MigrationTesting…" at bounding box center [281, 128] width 562 height 257
click at [516, 236] on li "100 / page" at bounding box center [518, 239] width 40 height 17
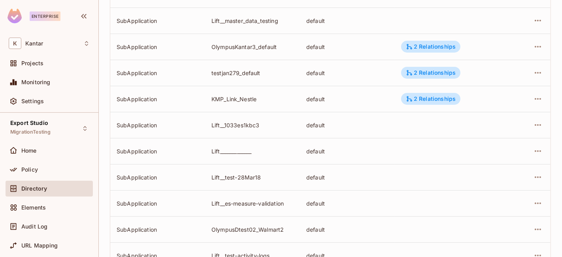
scroll to position [2511, 0]
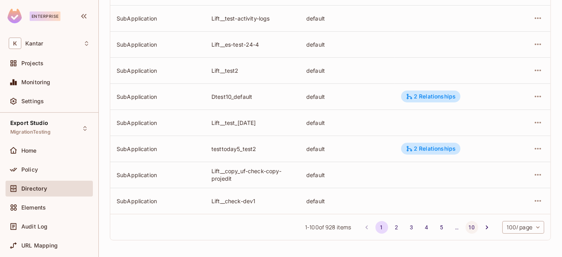
click at [465, 226] on button "10" at bounding box center [471, 227] width 13 height 13
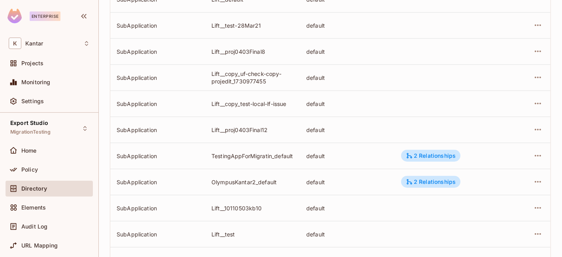
scroll to position [392, 0]
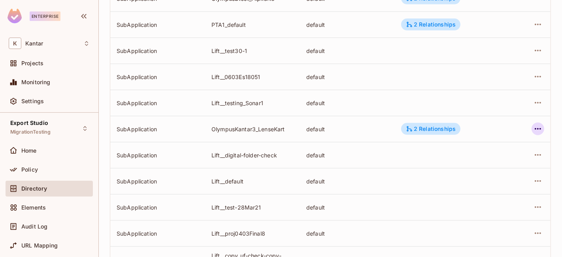
click at [534, 128] on icon "button" at bounding box center [537, 128] width 9 height 9
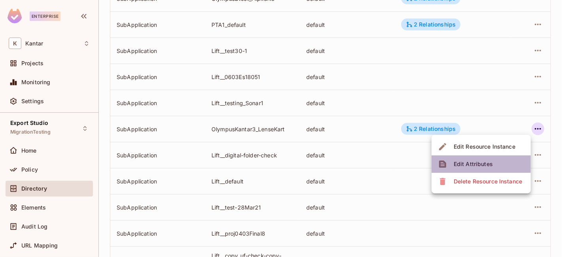
click at [491, 158] on span "Edit Attributes" at bounding box center [473, 164] width 44 height 13
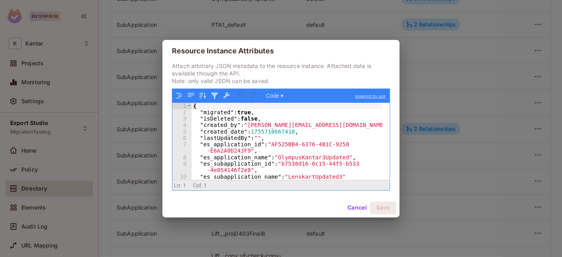
scroll to position [7, 0]
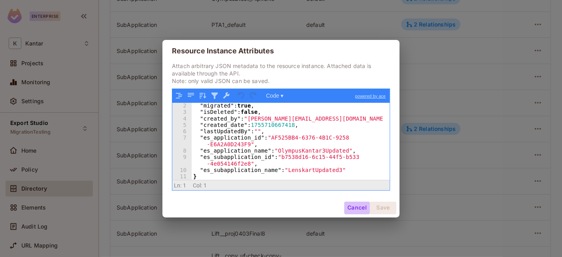
click at [358, 205] on button "Cancel" at bounding box center [357, 208] width 26 height 13
